Goal: Task Accomplishment & Management: Use online tool/utility

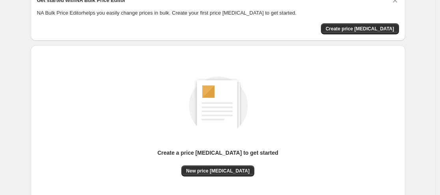
scroll to position [100, 0]
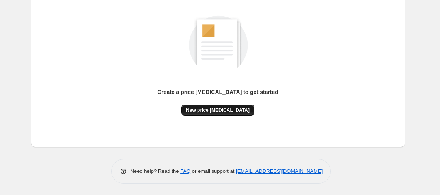
click at [225, 109] on span "New price [MEDICAL_DATA]" at bounding box center [217, 110] width 63 height 6
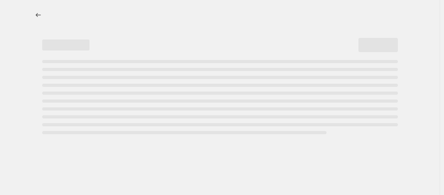
select select "percentage"
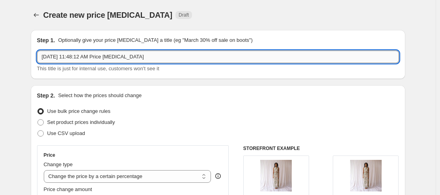
click at [56, 58] on input "[DATE] 11:48:12 AM Price [MEDICAL_DATA]" at bounding box center [218, 56] width 362 height 13
click at [58, 57] on input "[DATE] 11:48:12 AM Price [MEDICAL_DATA]" at bounding box center [218, 56] width 362 height 13
click at [88, 59] on input "[DATE] 11:48:12 AM Price [MEDICAL_DATA]" at bounding box center [218, 56] width 362 height 13
click at [86, 58] on input "[DATE] 11:48:12 AM Price [MEDICAL_DATA]" at bounding box center [218, 56] width 362 height 13
click at [83, 56] on input "[DATE], 120:00:12 AM Price [MEDICAL_DATA]" at bounding box center [218, 56] width 362 height 13
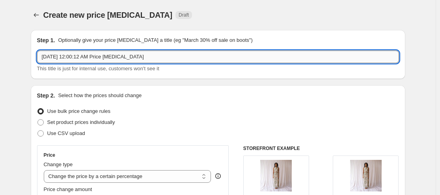
click at [93, 58] on input "[DATE] 12:00:12 AM Price [MEDICAL_DATA]" at bounding box center [218, 56] width 362 height 13
click at [93, 58] on input "[DATE] 12:00: AM Price [MEDICAL_DATA]" at bounding box center [218, 56] width 362 height 13
type input "[DATE] 12:00: PM Price [MEDICAL_DATA]"
click at [141, 75] on div "Step 1. Optionally give your price [MEDICAL_DATA] a title (eg "March 30% off sa…" at bounding box center [218, 54] width 374 height 49
drag, startPoint x: 150, startPoint y: 57, endPoint x: -59, endPoint y: 65, distance: 209.0
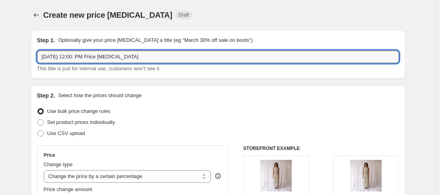
click at [0, 65] on html "Home Settings Plans Skip to content Create new price [MEDICAL_DATA]. This page …" at bounding box center [220, 97] width 440 height 195
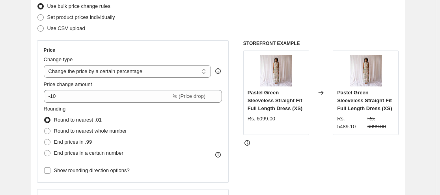
scroll to position [118, 0]
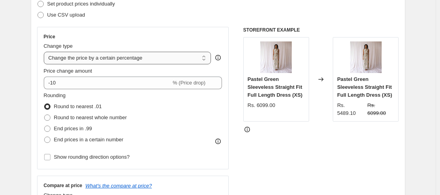
type input "25% OFF"
click at [80, 58] on select "Change the price to a certain amount Change the price by a certain amount Chang…" at bounding box center [127, 58] width 167 height 13
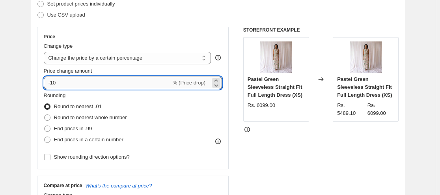
click at [89, 82] on input "-10" at bounding box center [107, 82] width 127 height 13
type input "-1"
type input "-25"
click at [183, 98] on div "Rounding Round to nearest .01 Round to nearest whole number End prices in .99 E…" at bounding box center [133, 118] width 178 height 54
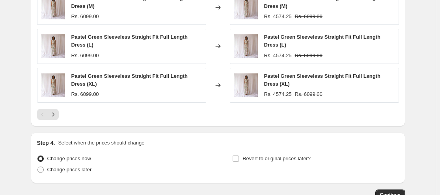
scroll to position [606, 0]
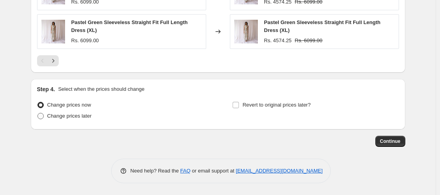
click at [79, 114] on span "Change prices later" at bounding box center [69, 116] width 45 height 6
click at [38, 113] on input "Change prices later" at bounding box center [37, 113] width 0 height 0
radio input "true"
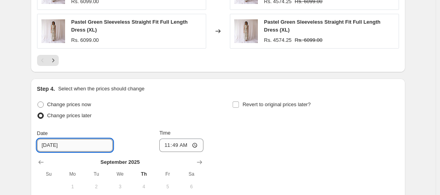
click at [72, 146] on input "[DATE]" at bounding box center [75, 145] width 76 height 13
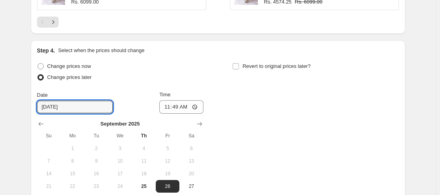
scroll to position [685, 0]
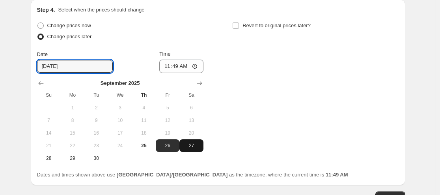
click at [187, 146] on span "27" at bounding box center [190, 145] width 17 height 6
type input "[DATE]"
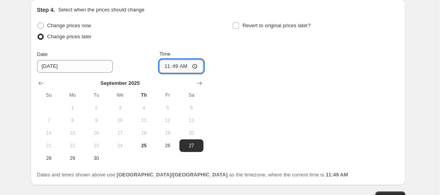
click at [196, 67] on input "11:49" at bounding box center [181, 65] width 44 height 13
type input "12:00"
click at [241, 75] on div "Change prices now Change prices later Date [DATE] Time 12:00 [DATE] Su Mo Tu We…" at bounding box center [218, 92] width 362 height 144
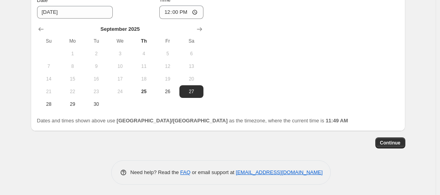
scroll to position [741, 0]
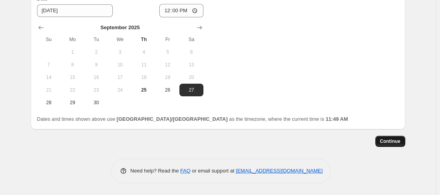
click at [385, 141] on span "Continue" at bounding box center [390, 141] width 20 height 6
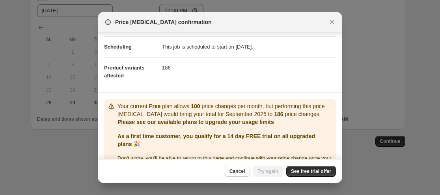
scroll to position [80, 0]
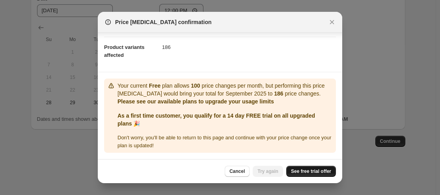
click at [319, 171] on span "See free trial offer" at bounding box center [311, 171] width 40 height 6
click at [239, 170] on span "Cancel" at bounding box center [236, 171] width 15 height 6
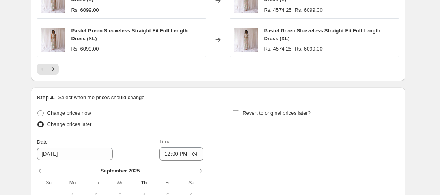
scroll to position [583, 0]
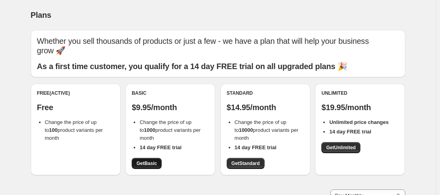
click at [142, 162] on span "Get Basic" at bounding box center [146, 163] width 20 height 6
